Goal: Task Accomplishment & Management: Manage account settings

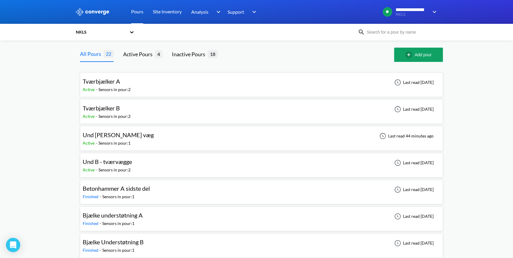
click at [107, 134] on span "Und [PERSON_NAME] væg" at bounding box center [118, 134] width 71 height 7
click at [110, 139] on div "Und [PERSON_NAME] væg" at bounding box center [118, 134] width 71 height 9
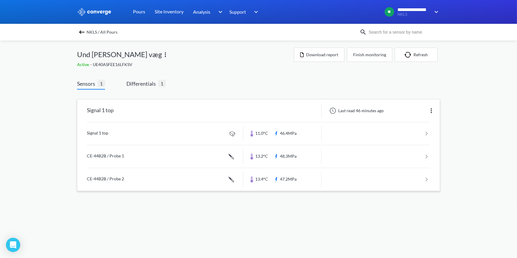
click at [101, 132] on link at bounding box center [258, 133] width 343 height 23
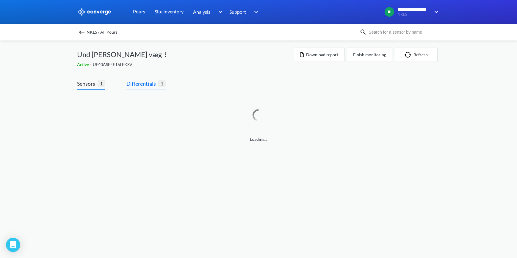
click at [150, 82] on span "Differentials" at bounding box center [142, 83] width 32 height 8
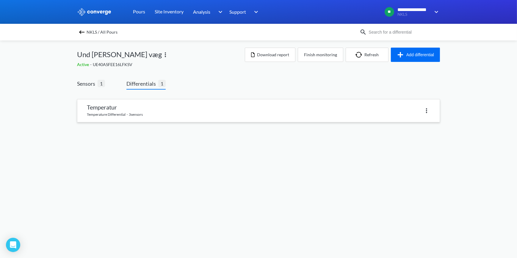
click at [133, 111] on link at bounding box center [258, 110] width 362 height 23
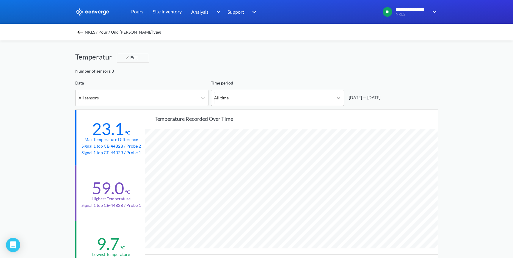
scroll to position [498, 513]
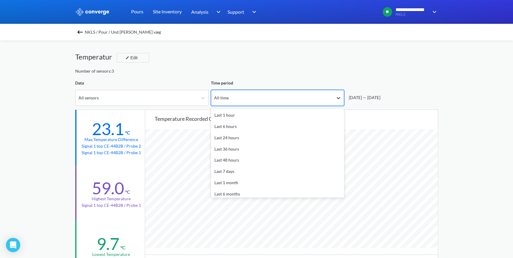
click at [339, 98] on icon at bounding box center [339, 98] width 4 height 2
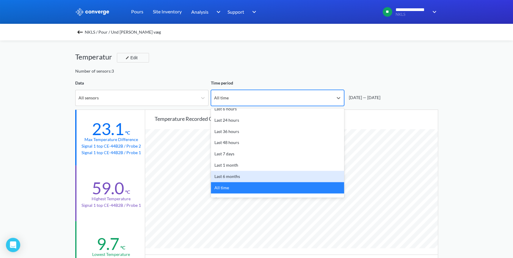
scroll to position [26, 0]
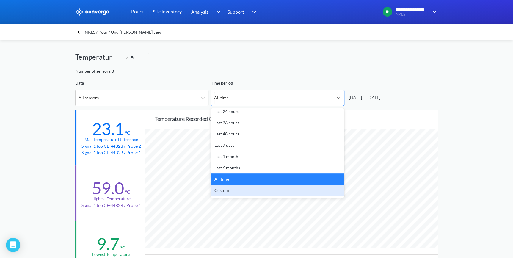
click at [297, 192] on div "Custom" at bounding box center [277, 190] width 133 height 11
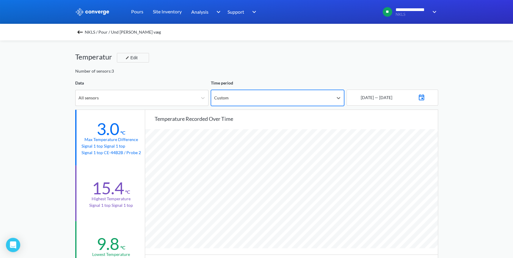
scroll to position [498, 513]
click at [425, 99] on img at bounding box center [421, 96] width 7 height 8
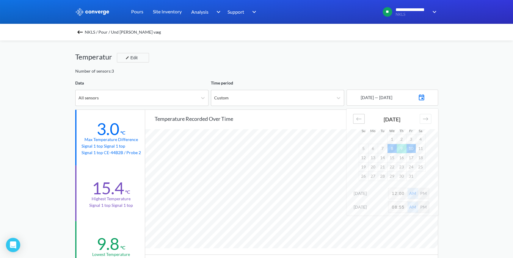
click at [357, 117] on icon "Move backward to switch to the previous month." at bounding box center [359, 119] width 6 height 6
click at [412, 177] on td "29" at bounding box center [411, 175] width 10 height 9
click at [428, 121] on icon "Move forward to switch to the next month." at bounding box center [426, 119] width 6 height 6
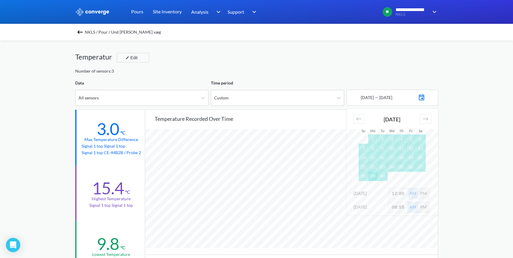
click at [373, 175] on td "29" at bounding box center [373, 175] width 10 height 9
click at [359, 119] on icon "Move backward to switch to the previous month." at bounding box center [359, 119] width 6 height 6
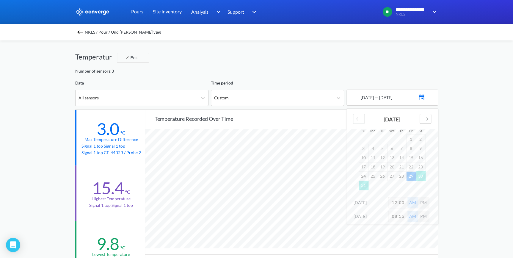
click at [426, 120] on icon "Move forward to switch to the next month." at bounding box center [426, 119] width 6 height 6
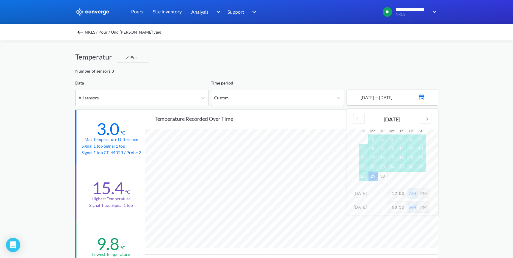
click at [476, 137] on div "**********" at bounding box center [256, 249] width 513 height 498
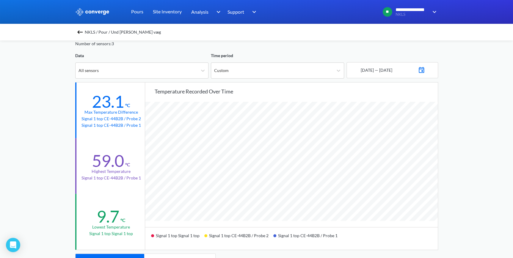
scroll to position [0, 0]
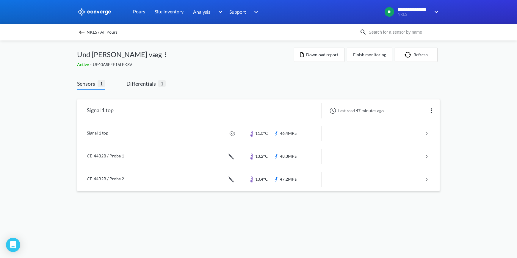
click at [104, 132] on link at bounding box center [258, 133] width 343 height 23
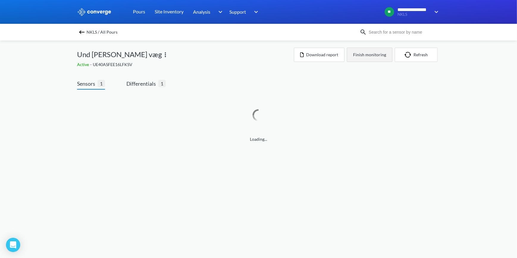
click at [370, 57] on button "Finish monitoring" at bounding box center [370, 55] width 46 height 14
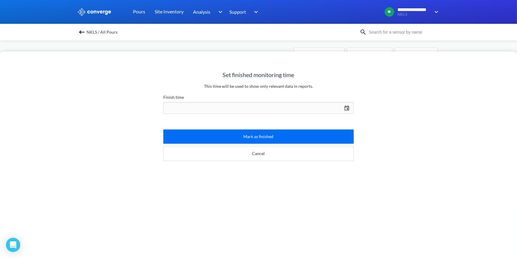
click at [346, 107] on div "[DATE] Press the down arrow key to interact with the calendar and select a date…" at bounding box center [258, 108] width 190 height 14
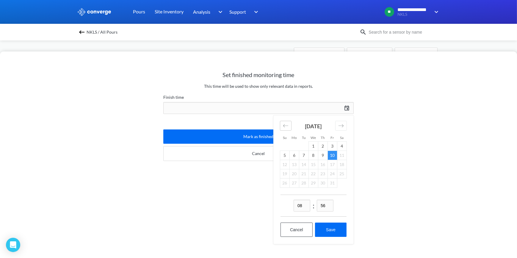
click at [285, 127] on icon "Move backward to switch to the previous month." at bounding box center [286, 126] width 6 height 6
click at [290, 184] on td "29" at bounding box center [295, 182] width 10 height 9
click at [322, 228] on button "Save" at bounding box center [331, 229] width 32 height 14
type input "08:56[DATE]"
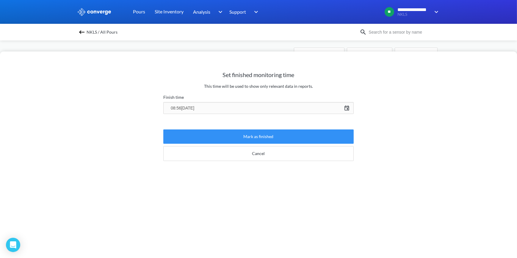
click at [259, 139] on button "Mark as finished" at bounding box center [258, 136] width 190 height 14
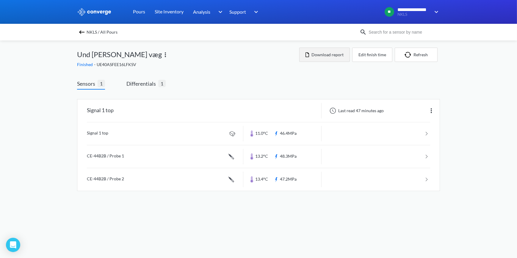
click at [334, 54] on button "Download report" at bounding box center [324, 55] width 51 height 14
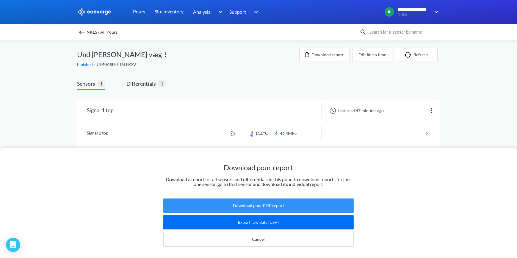
click at [254, 205] on button "Download pour PDF report" at bounding box center [258, 205] width 190 height 14
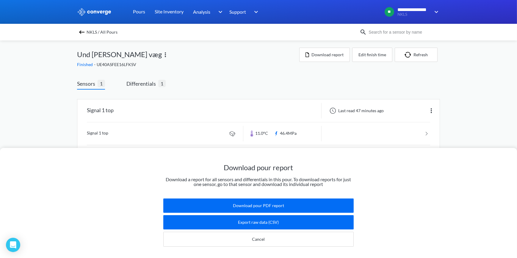
click at [502, 115] on div "Download pour report Download a report for all sensors and differentials in thi…" at bounding box center [258, 129] width 517 height 258
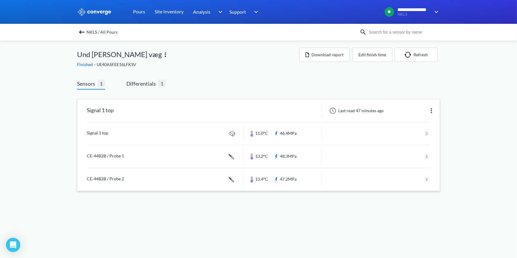
click at [433, 113] on img at bounding box center [431, 110] width 7 height 7
click at [410, 107] on div "Edit" at bounding box center [416, 110] width 38 height 11
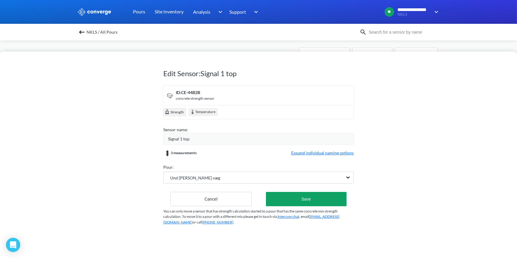
click at [315, 152] on span "Expand individual naming options" at bounding box center [322, 153] width 62 height 7
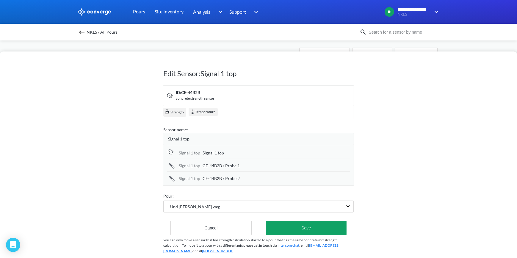
click at [240, 165] on div "CE-44B2B / Probe 1" at bounding box center [277, 165] width 148 height 7
type input "CE-44B2B / Probe 1 midt"
click at [245, 175] on div "Signal 1 top CE-44B2B / Probe 2" at bounding box center [258, 178] width 183 height 13
click at [244, 178] on div "CE-44B2B / Probe 2" at bounding box center [277, 178] width 148 height 7
type input "CE-44B2B / Probe 2 bund"
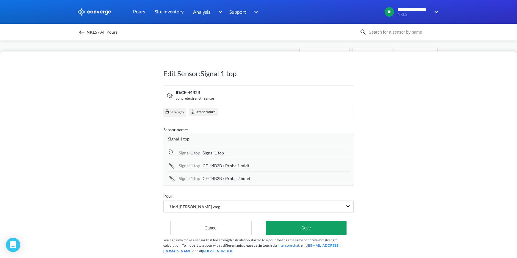
click at [430, 161] on div "Edit Sensor: Signal 1 top ID: CE-44B2B concrete strength sensor Strength Temper…" at bounding box center [258, 154] width 517 height 206
click at [297, 225] on button "Save" at bounding box center [306, 228] width 81 height 14
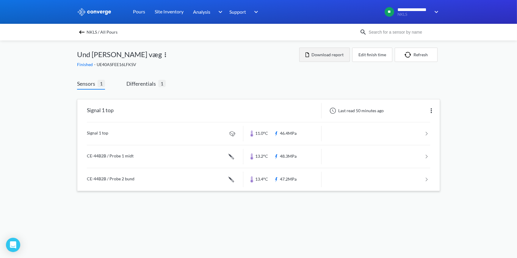
click at [315, 57] on button "Download report" at bounding box center [324, 55] width 51 height 14
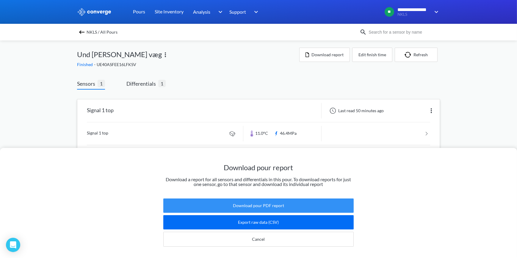
click at [244, 202] on button "Download pour PDF report" at bounding box center [258, 205] width 190 height 14
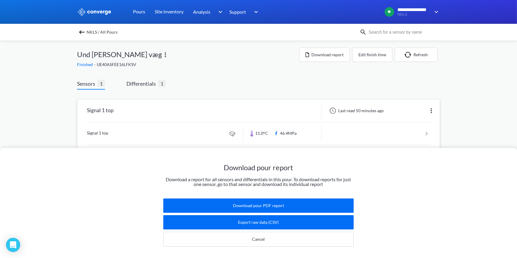
drag, startPoint x: 333, startPoint y: 81, endPoint x: 313, endPoint y: 75, distance: 20.9
click at [333, 81] on div "Download pour report Download a report for all sensors and differentials in thi…" at bounding box center [258, 129] width 517 height 258
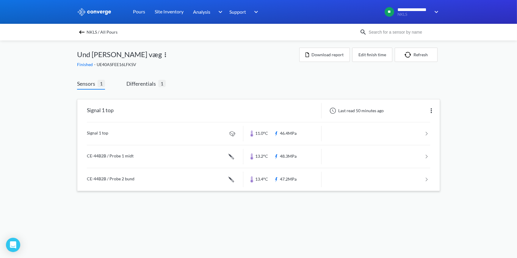
click at [103, 32] on span "NKLS / All Pours" at bounding box center [102, 32] width 31 height 8
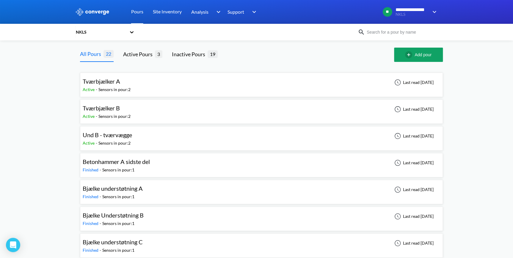
click at [111, 135] on span "Und B - tværvægge" at bounding box center [107, 134] width 49 height 7
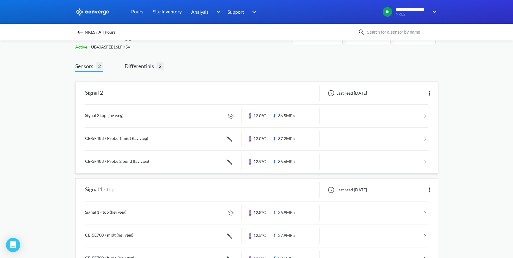
scroll to position [41, 0]
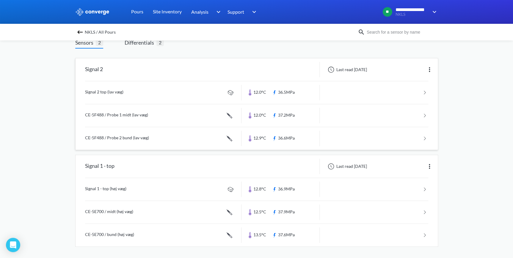
click at [95, 90] on link at bounding box center [256, 92] width 343 height 23
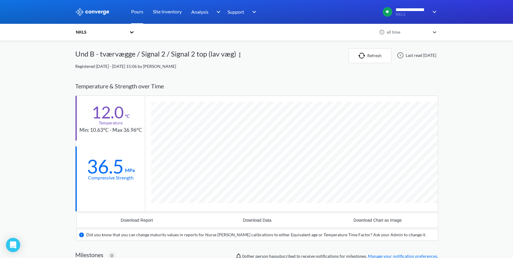
click at [85, 35] on div "NKLS" at bounding box center [102, 32] width 54 height 14
click at [88, 48] on div "NKLS" at bounding box center [104, 48] width 59 height 11
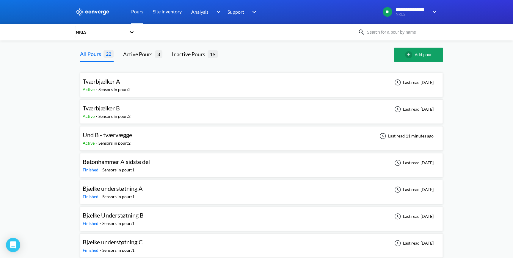
click at [112, 137] on span "Und B - tværvægge" at bounding box center [107, 134] width 49 height 7
click at [104, 80] on span "Tværbjælker A" at bounding box center [101, 81] width 37 height 7
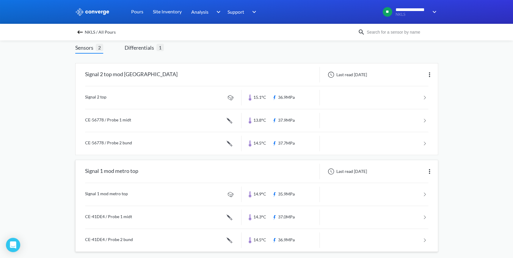
scroll to position [41, 0]
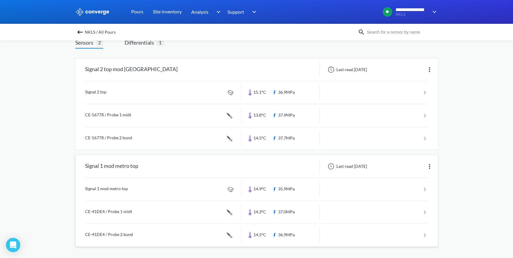
click at [108, 169] on div "Signal 1 mod metro top" at bounding box center [111, 166] width 53 height 15
click at [110, 165] on div "Signal 1 mod metro top" at bounding box center [111, 166] width 53 height 15
click at [107, 188] on link at bounding box center [256, 189] width 343 height 23
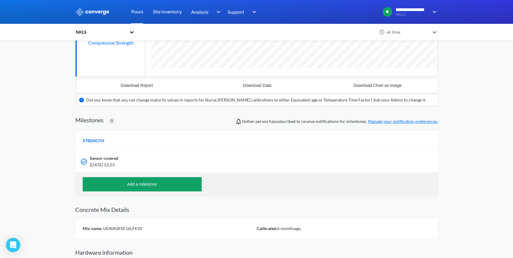
scroll to position [164, 0]
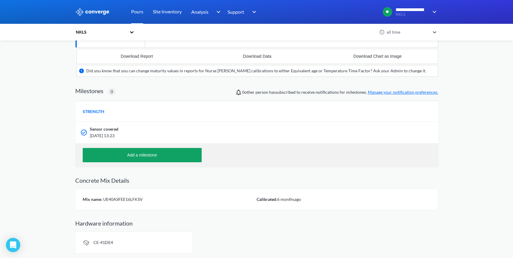
click at [2, 0] on div at bounding box center [256, 12] width 513 height 24
